Goal: Transaction & Acquisition: Purchase product/service

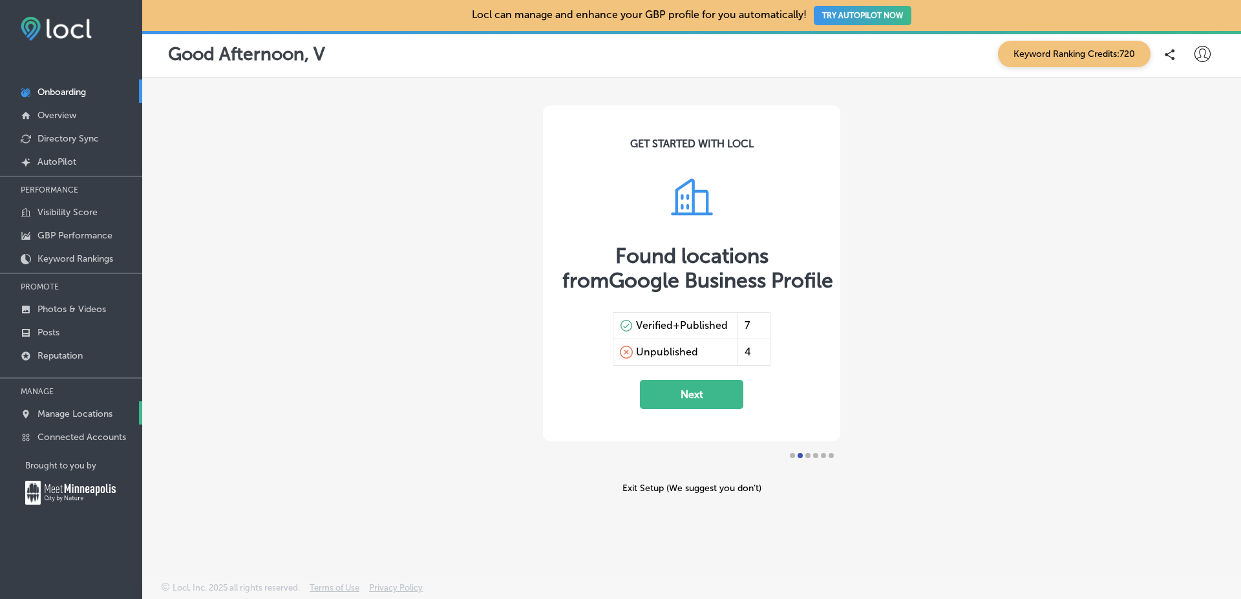
click at [98, 402] on link "Manage Locations" at bounding box center [71, 413] width 142 height 23
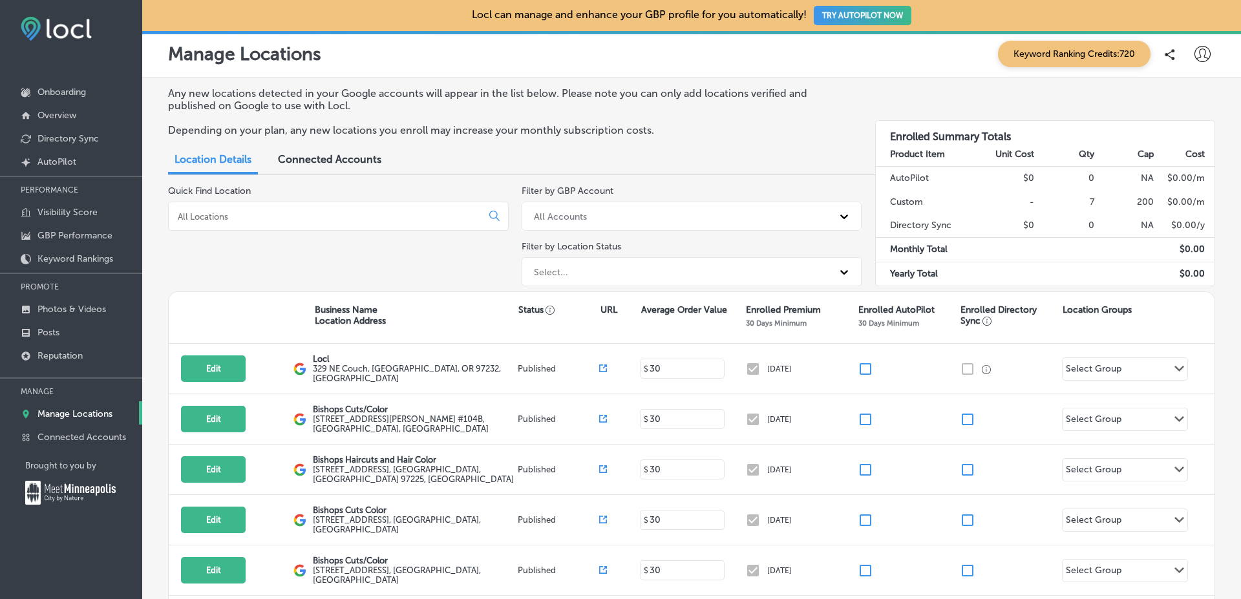
click at [762, 133] on p "Depending on your plan, any new locations you enroll may increase your monthly …" at bounding box center [508, 130] width 681 height 12
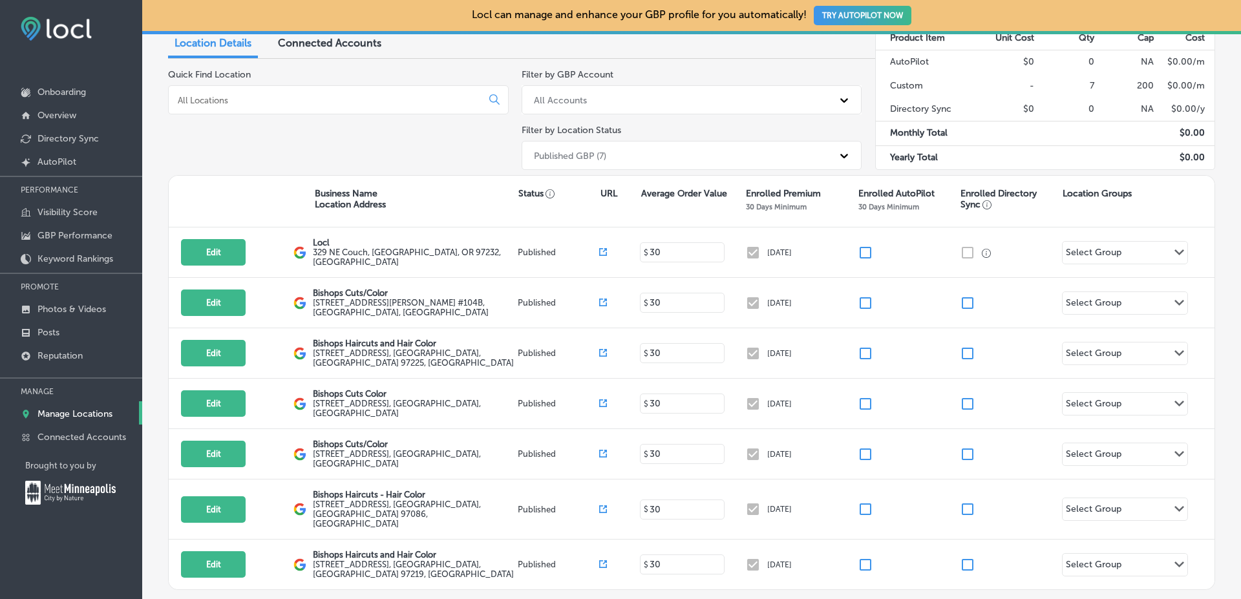
scroll to position [118, 0]
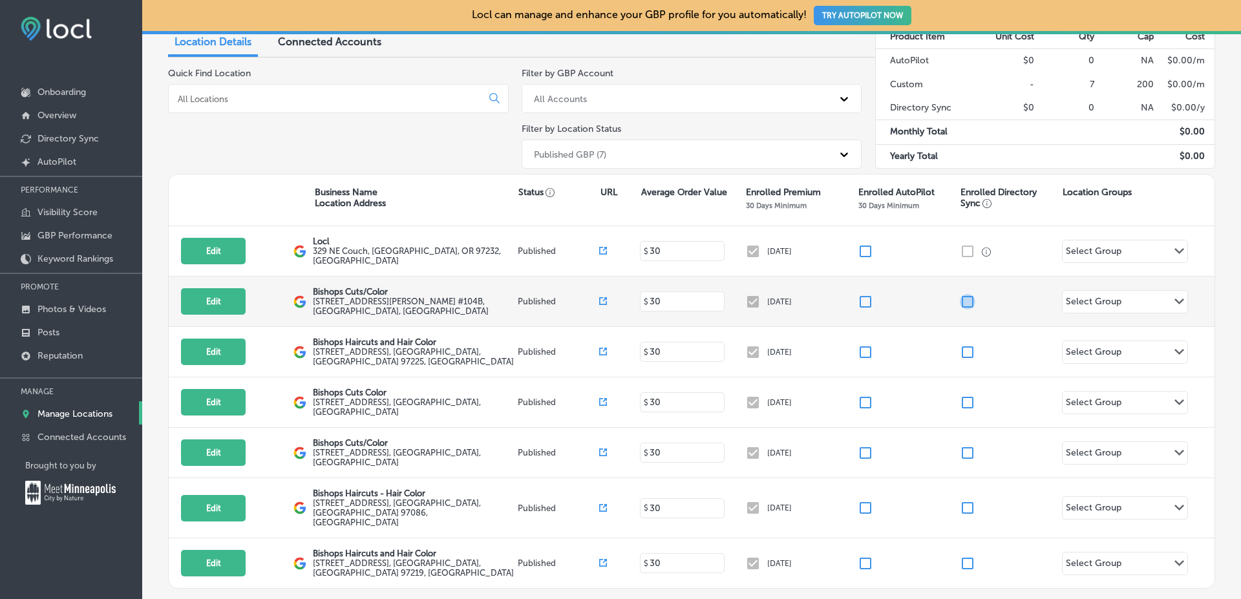
click at [961, 301] on input "checkbox" at bounding box center [968, 302] width 16 height 16
checkbox input "true"
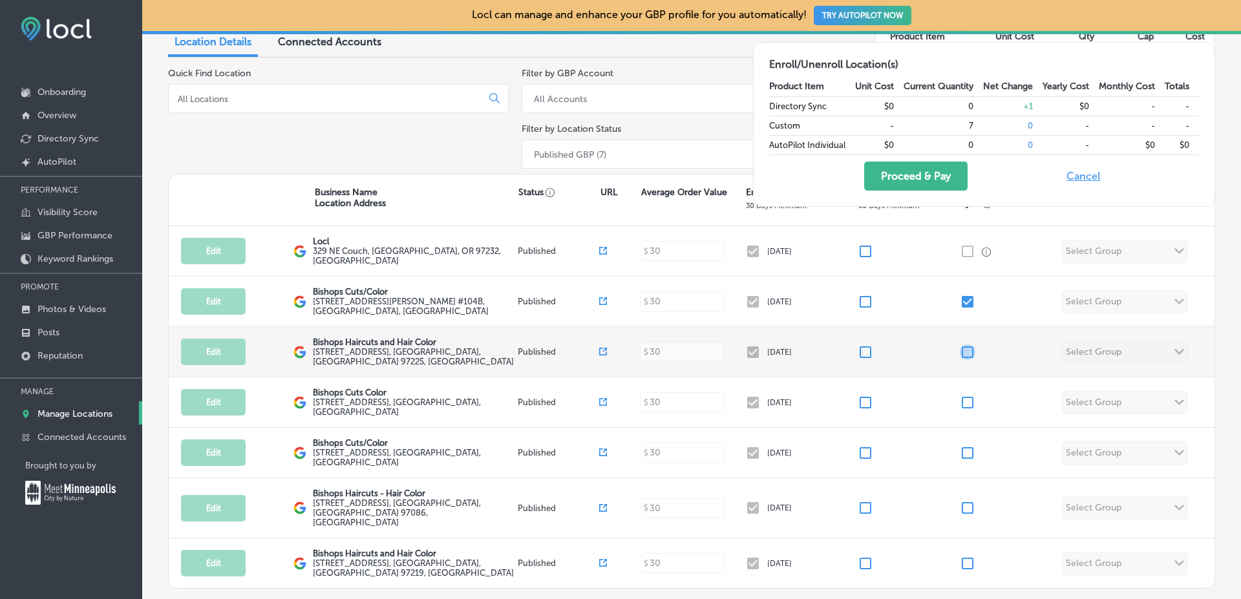
click at [965, 350] on input "checkbox" at bounding box center [968, 353] width 16 height 16
checkbox input "true"
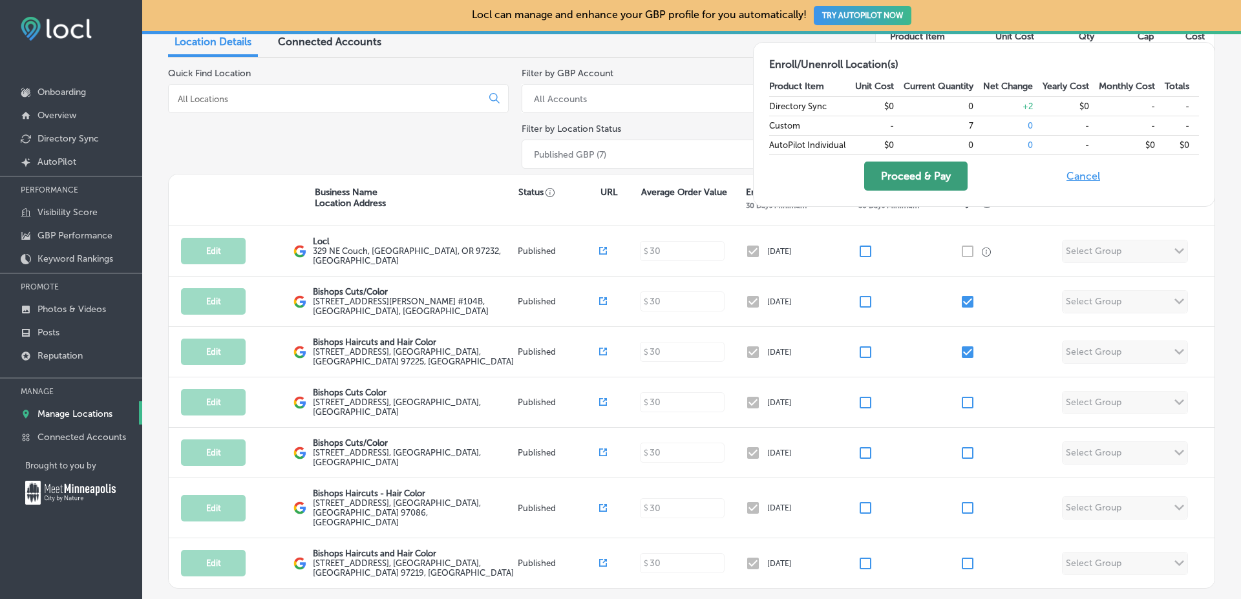
click at [912, 178] on button "Proceed & Pay" at bounding box center [915, 176] width 103 height 29
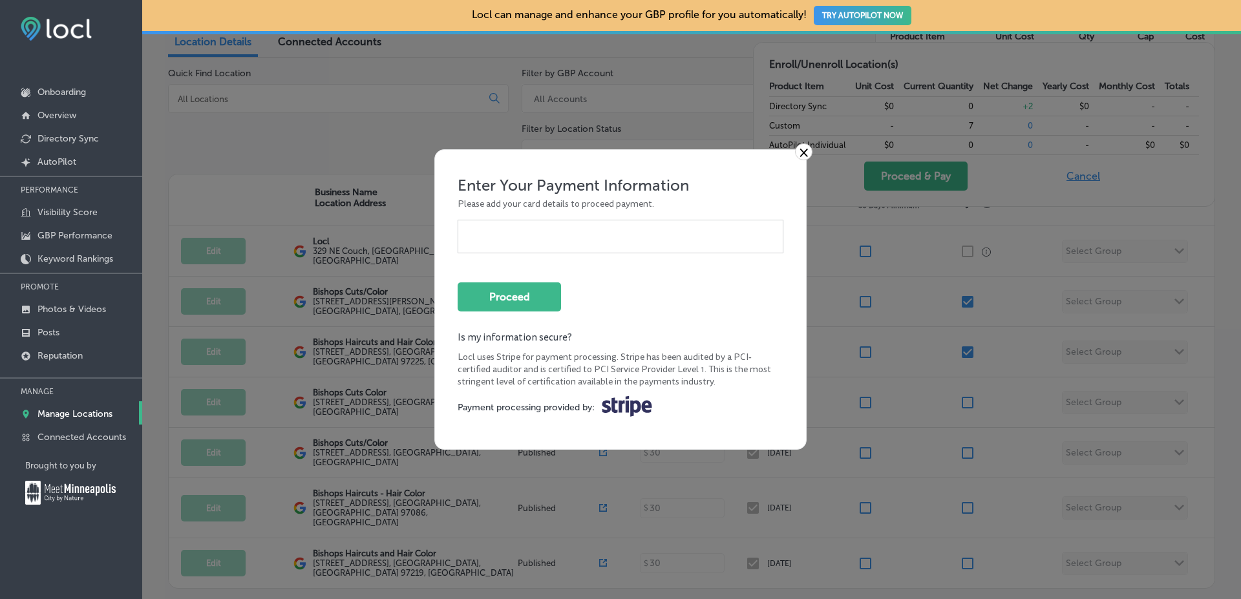
click at [530, 244] on div at bounding box center [621, 237] width 326 height 34
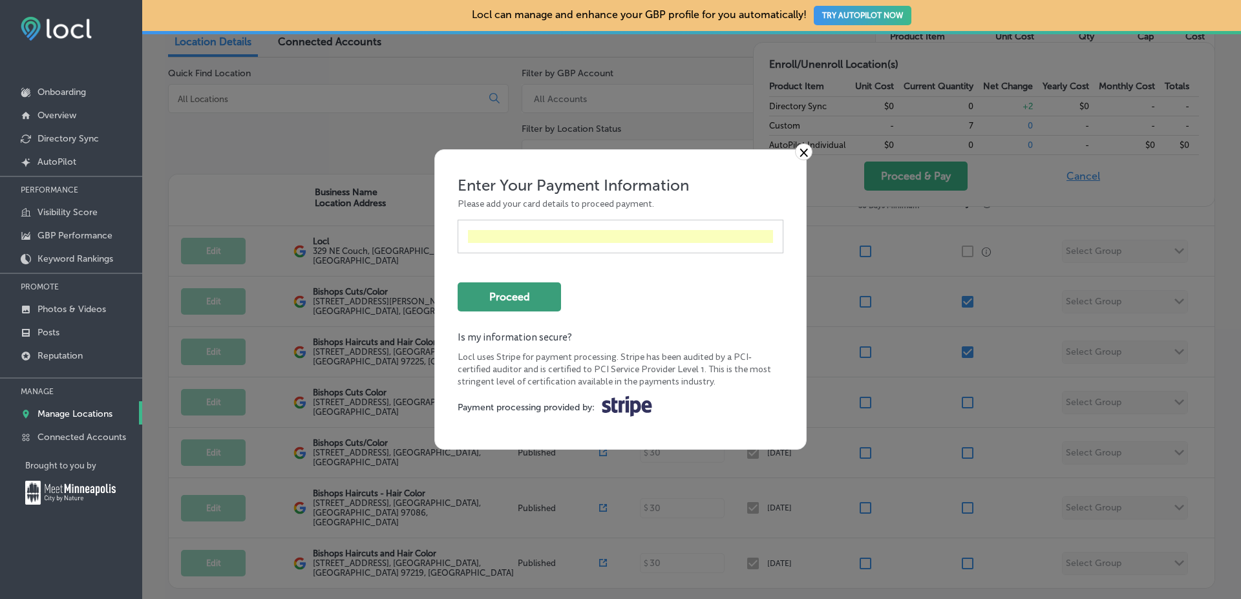
click at [542, 299] on button "Proceed" at bounding box center [509, 297] width 103 height 29
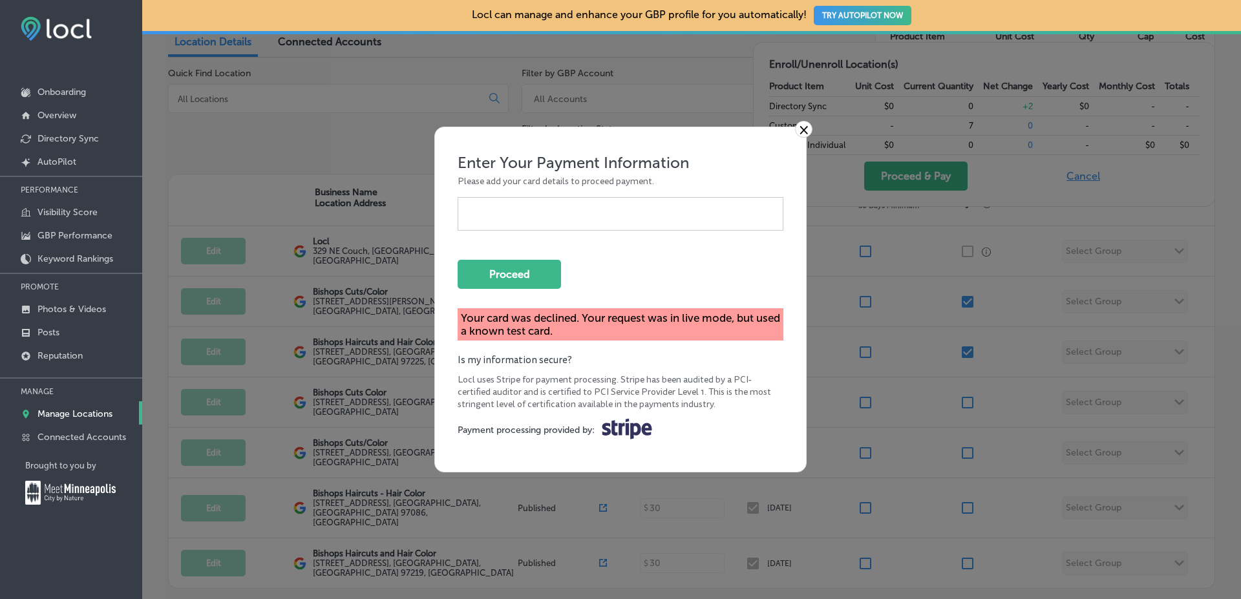
click at [808, 122] on link "×" at bounding box center [803, 129] width 17 height 17
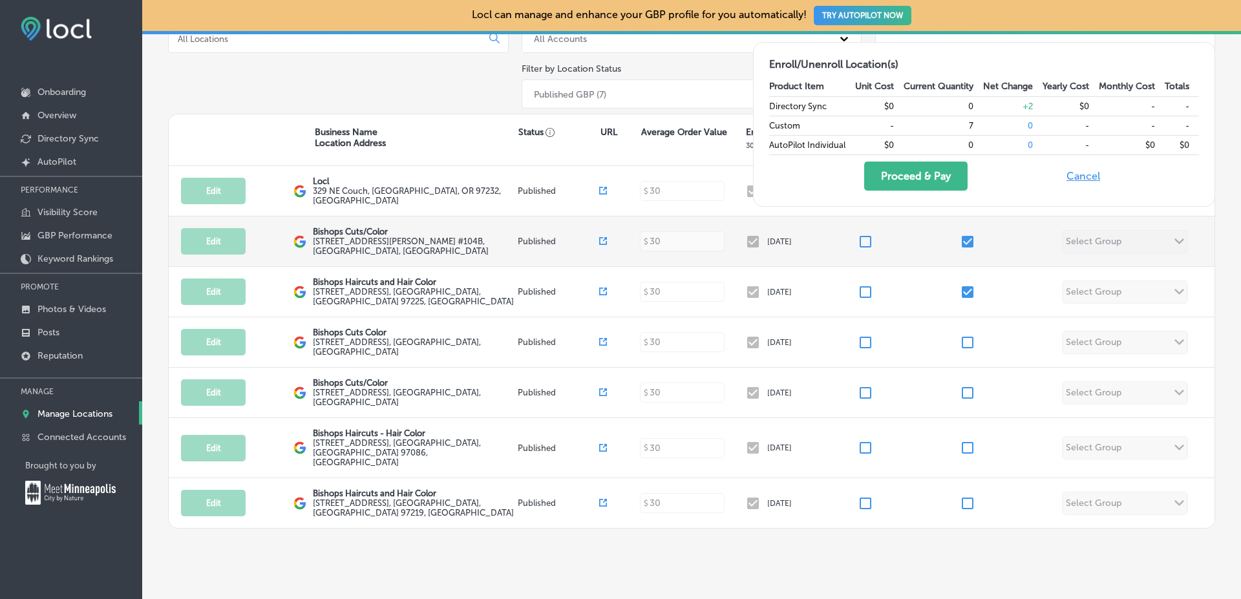
scroll to position [0, 0]
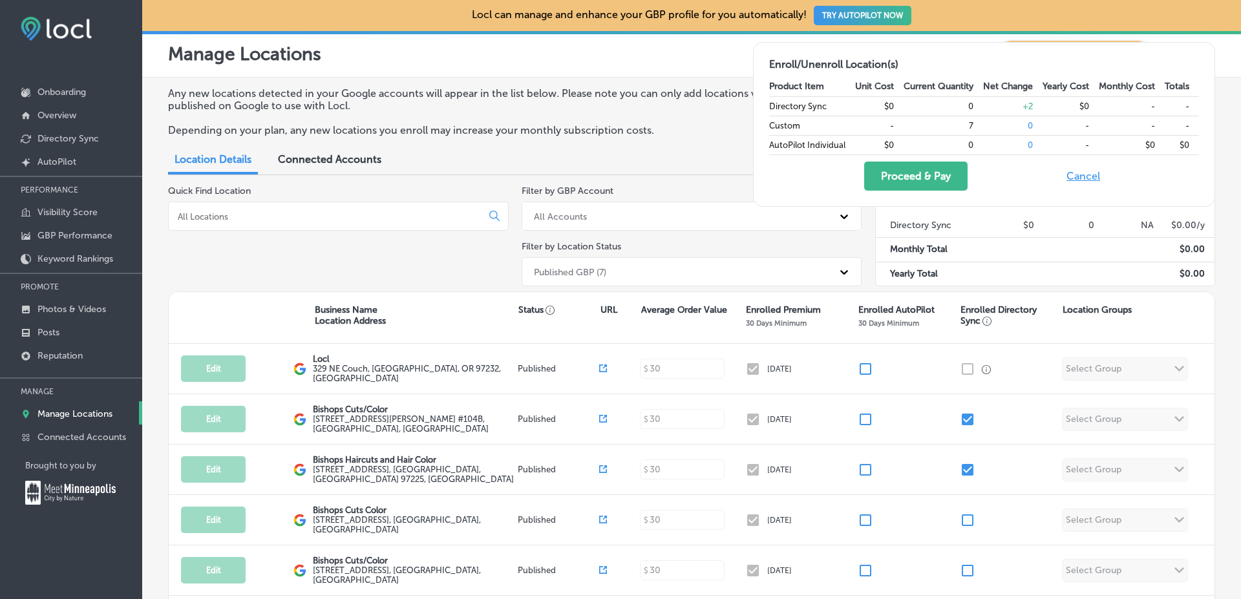
click at [1071, 176] on button "Cancel" at bounding box center [1083, 176] width 41 height 29
checkbox input "false"
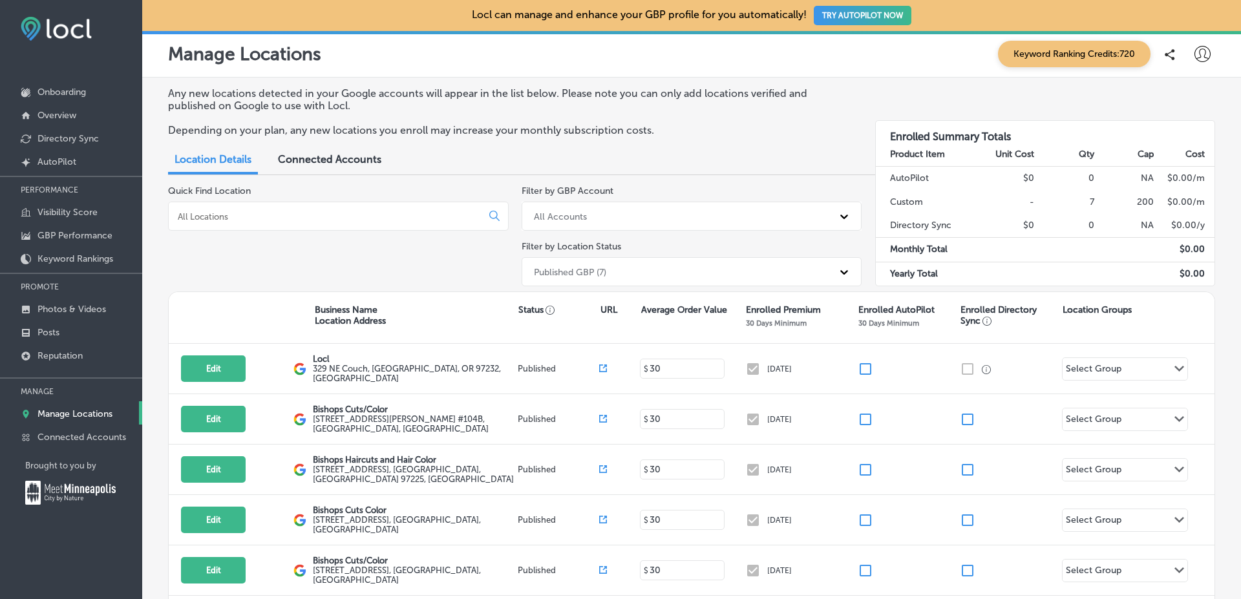
click at [696, 63] on div "Manage Locations Keyword Ranking Credits: 720" at bounding box center [691, 54] width 1047 height 27
